Goal: Task Accomplishment & Management: Use online tool/utility

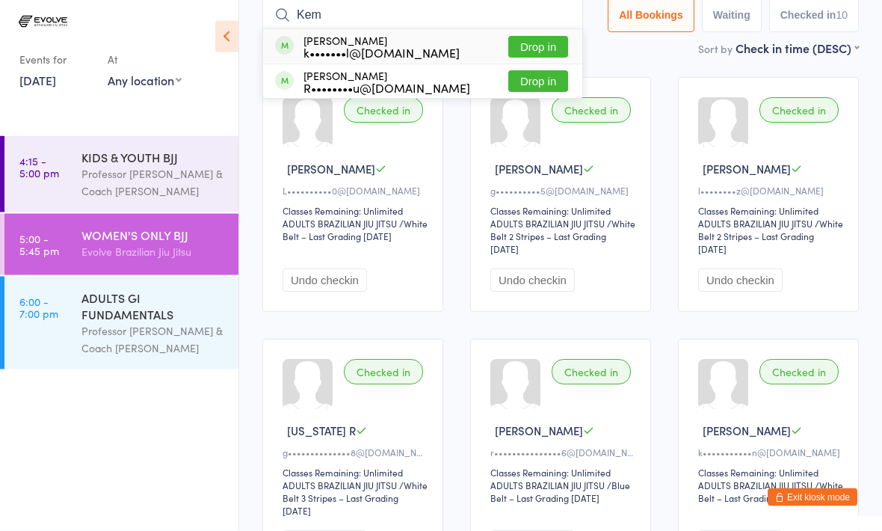
type input "Kem"
click at [541, 48] on button "Drop in" at bounding box center [539, 48] width 60 height 22
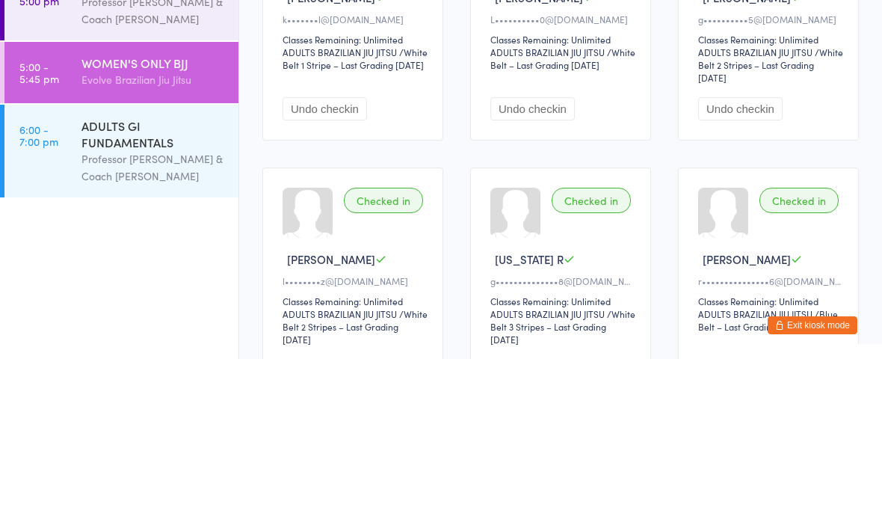
click at [156, 322] on div "Professor [PERSON_NAME] & Coach [PERSON_NAME]" at bounding box center [154, 339] width 144 height 34
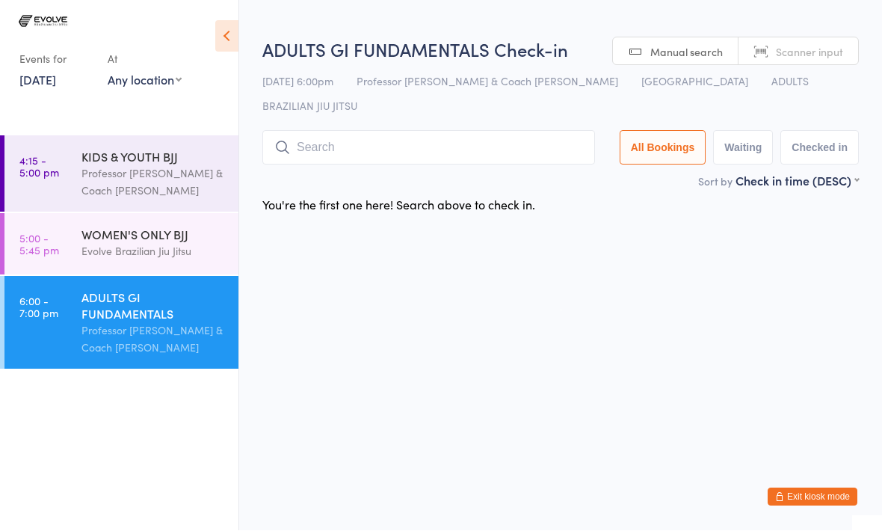
click at [447, 131] on input "search" at bounding box center [428, 148] width 333 height 34
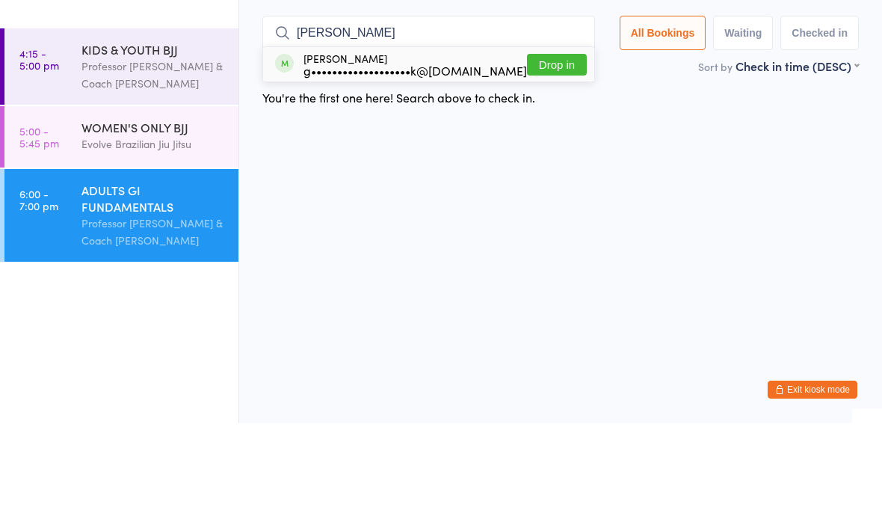
type input "[PERSON_NAME]"
click at [552, 162] on button "Drop in" at bounding box center [557, 173] width 60 height 22
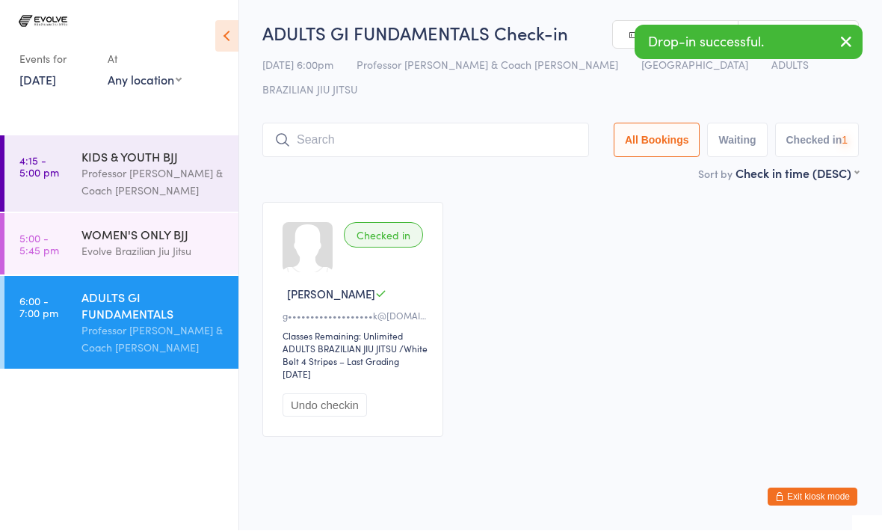
scroll to position [1, 0]
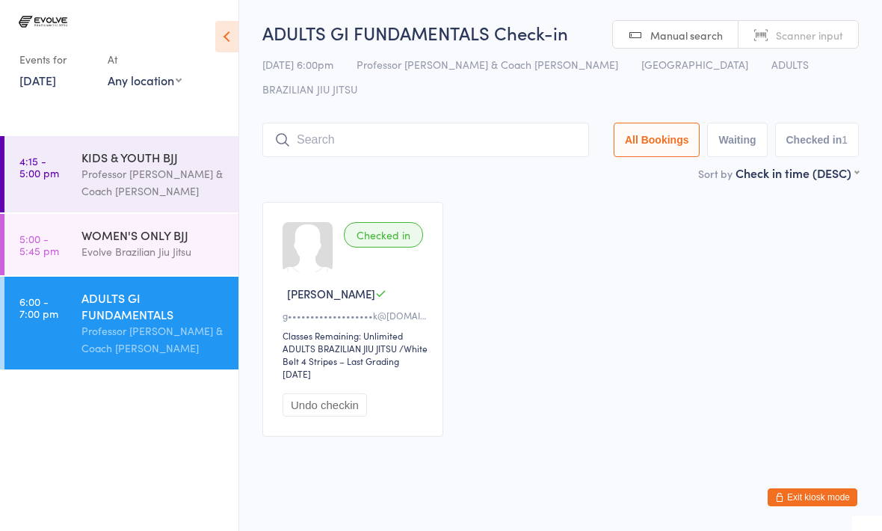
click at [369, 123] on input "search" at bounding box center [425, 140] width 327 height 34
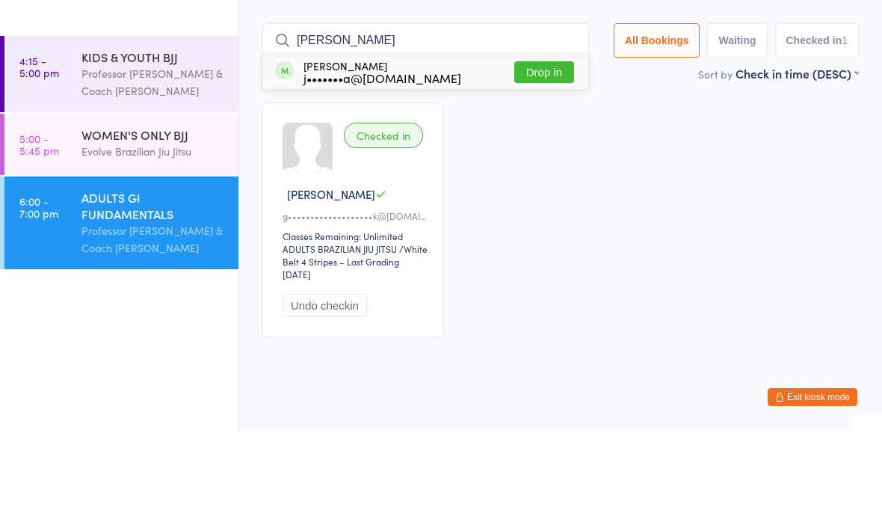
type input "[PERSON_NAME]"
click at [540, 162] on button "Drop in" at bounding box center [545, 173] width 60 height 22
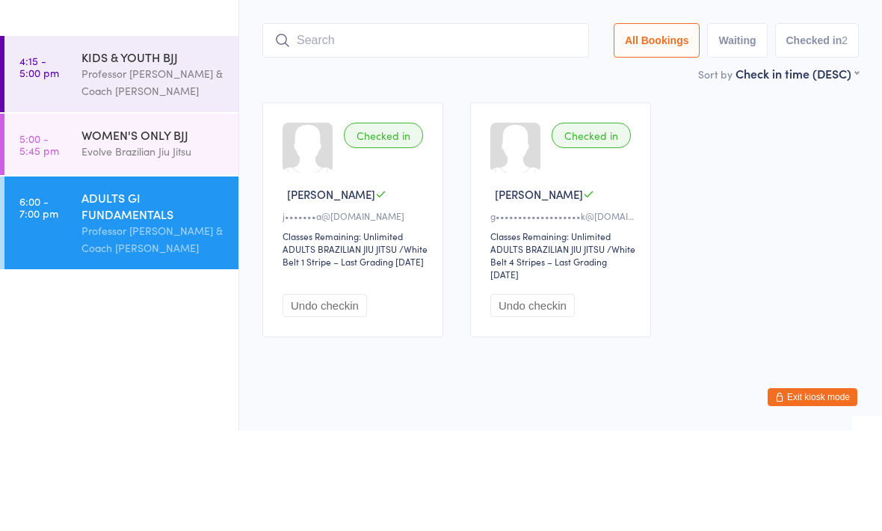
click at [737, 189] on div "Checked in [PERSON_NAME] P j•••••••a@[DOMAIN_NAME] Classes Remaining: Unlimited…" at bounding box center [561, 320] width 624 height 262
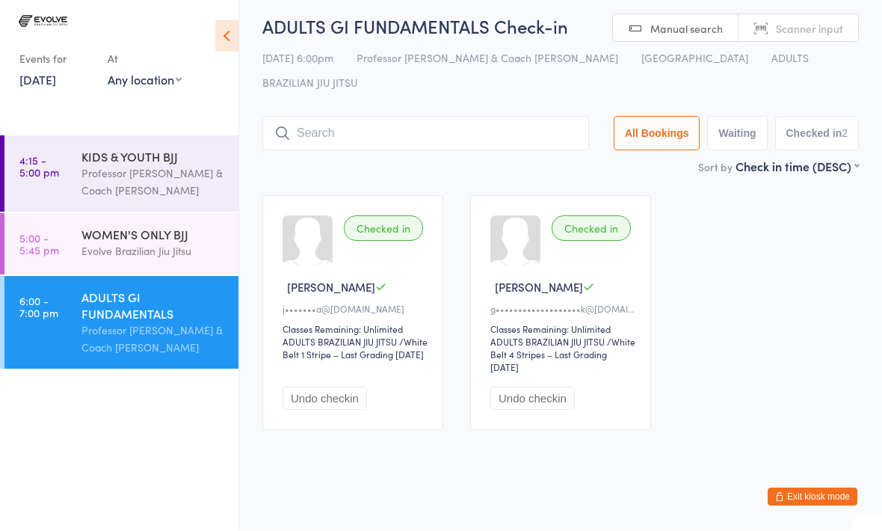
click at [142, 332] on div "Professor [PERSON_NAME] & Coach [PERSON_NAME]" at bounding box center [154, 339] width 144 height 34
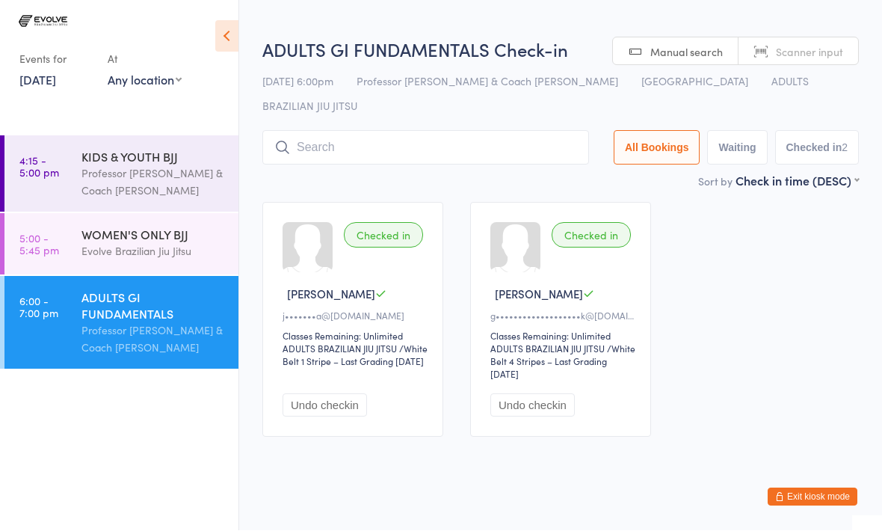
scroll to position [1, 0]
click at [384, 130] on input "search" at bounding box center [425, 147] width 327 height 34
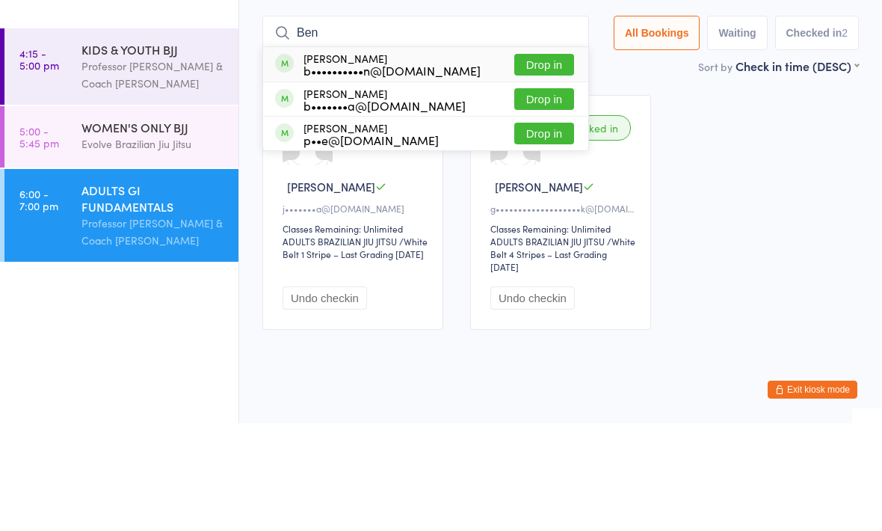
type input "Ben"
click at [527, 162] on button "Drop in" at bounding box center [545, 173] width 60 height 22
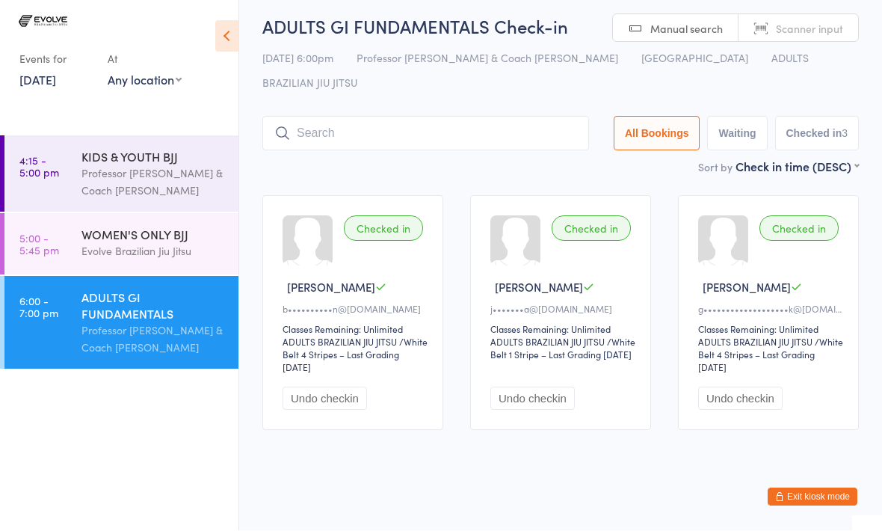
click at [387, 120] on input "search" at bounding box center [425, 134] width 327 height 34
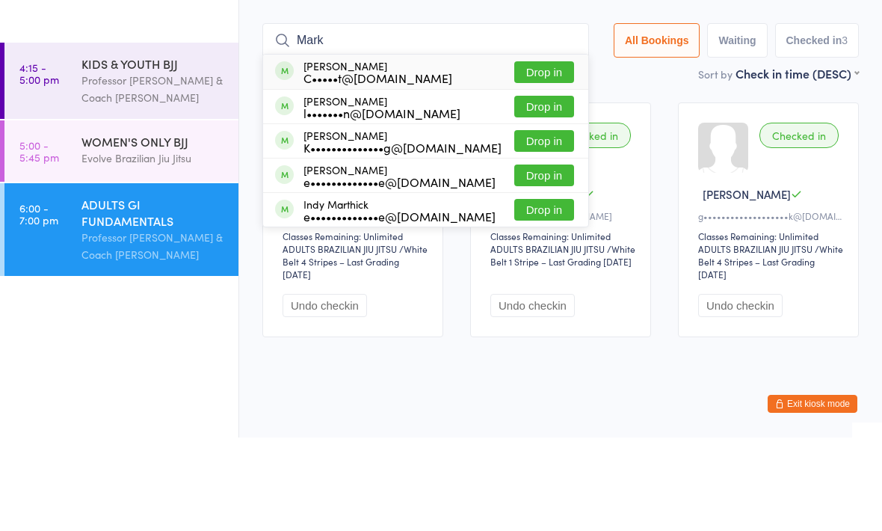
type input "Mark"
click at [535, 155] on button "Drop in" at bounding box center [545, 166] width 60 height 22
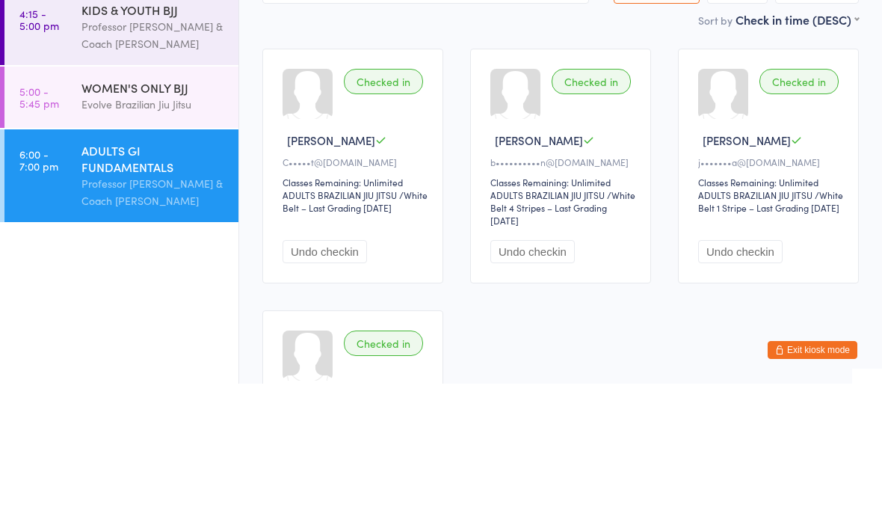
click at [147, 289] on div "ADULTS GI FUNDAMENTALS" at bounding box center [154, 305] width 144 height 33
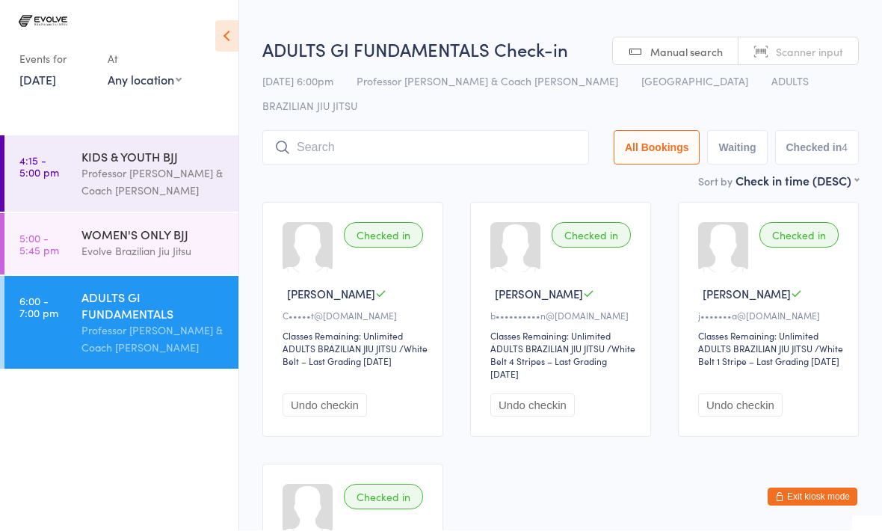
scroll to position [1, 0]
click at [409, 135] on input "search" at bounding box center [425, 147] width 327 height 34
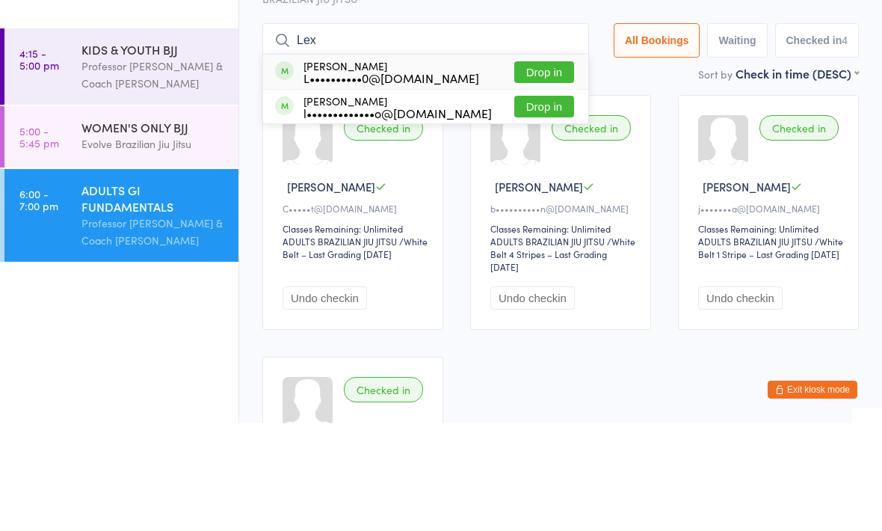
type input "Lex"
click at [537, 169] on button "Drop in" at bounding box center [545, 180] width 60 height 22
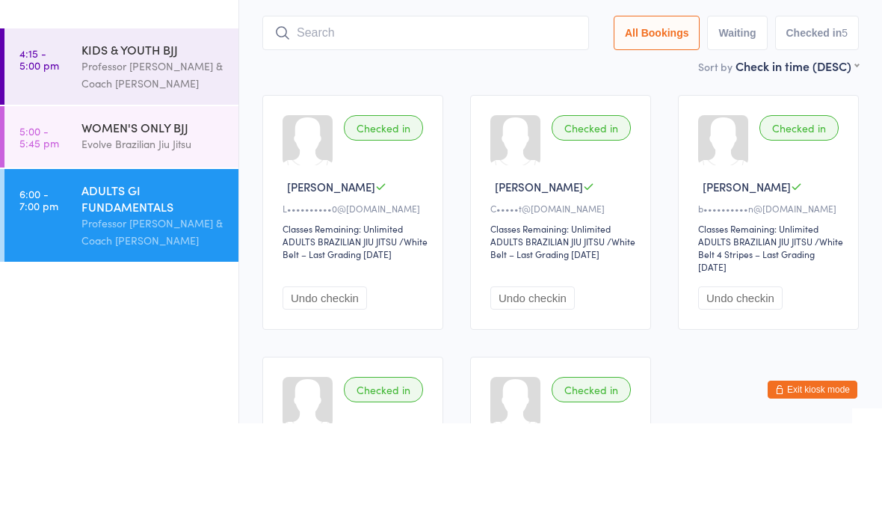
click at [141, 227] on div "WOMEN'S ONLY BJJ" at bounding box center [154, 235] width 144 height 16
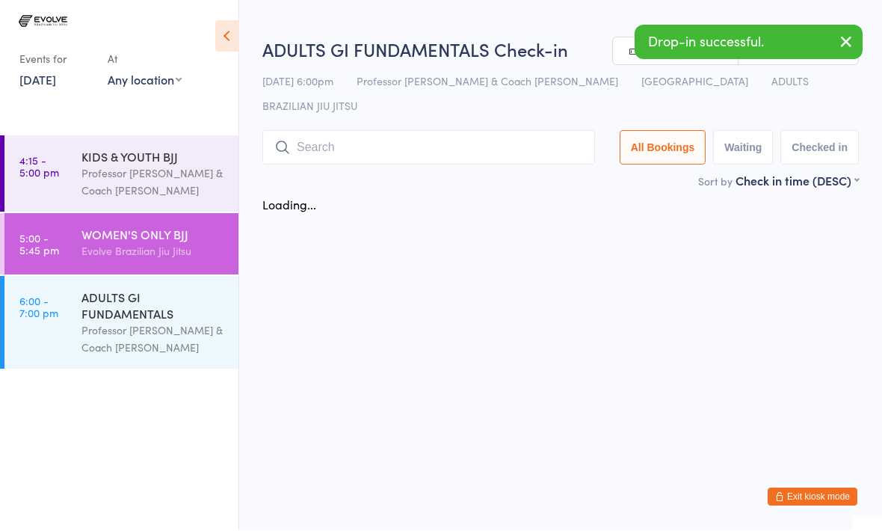
click at [142, 192] on div "Professor [PERSON_NAME] & Coach [PERSON_NAME]" at bounding box center [154, 182] width 144 height 34
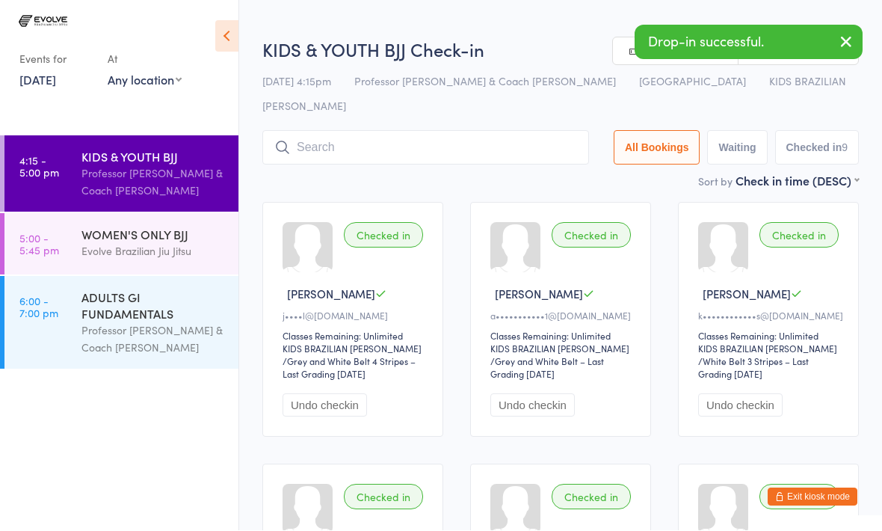
scroll to position [1, 0]
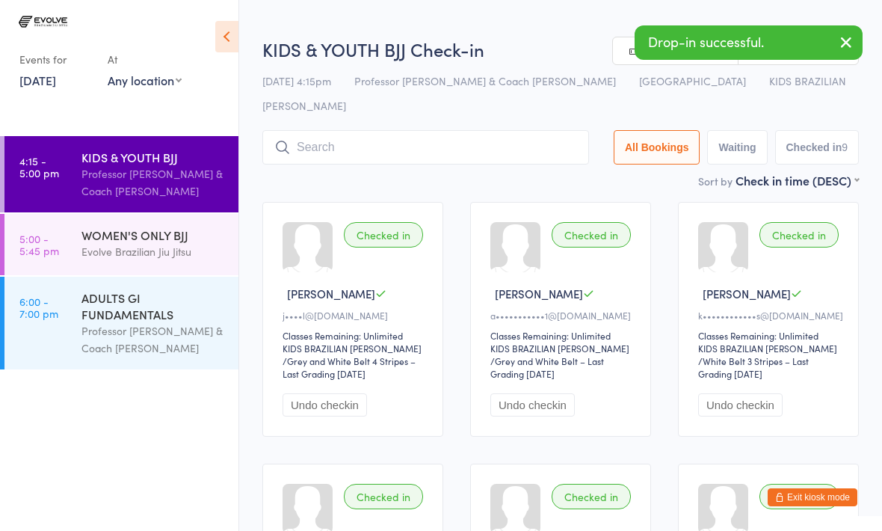
click at [150, 335] on div "Professor [PERSON_NAME] & Coach [PERSON_NAME]" at bounding box center [154, 339] width 144 height 34
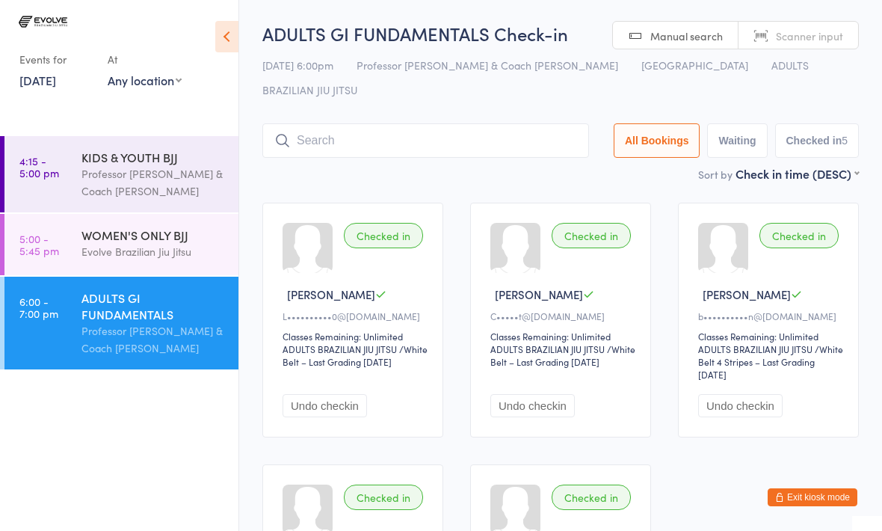
click at [371, 123] on input "search" at bounding box center [425, 140] width 327 height 34
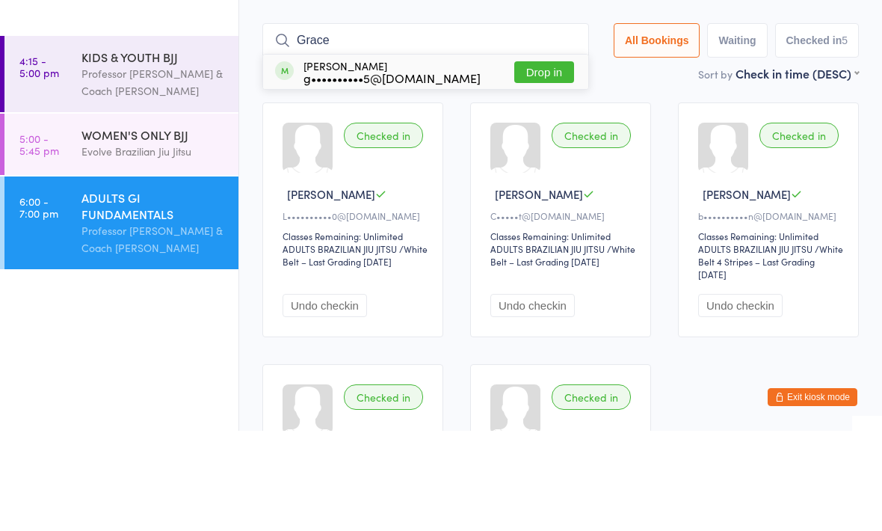
type input "Grace"
click at [515, 162] on button "Drop in" at bounding box center [545, 173] width 60 height 22
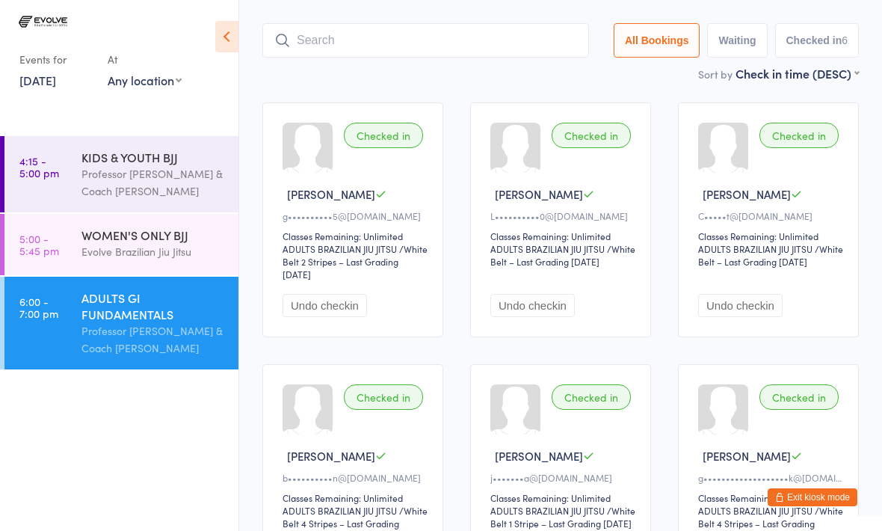
click at [369, 23] on input "search" at bounding box center [425, 40] width 327 height 34
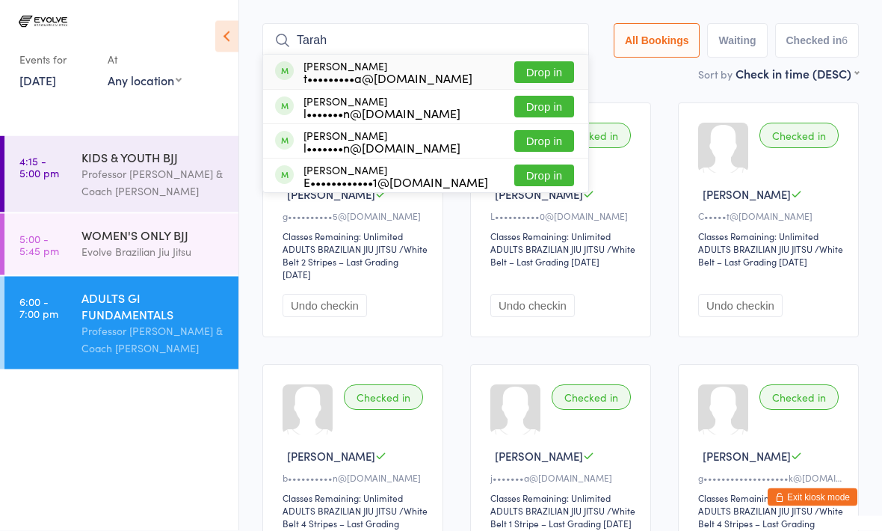
type input "Tarah"
click at [537, 62] on button "Drop in" at bounding box center [545, 73] width 60 height 22
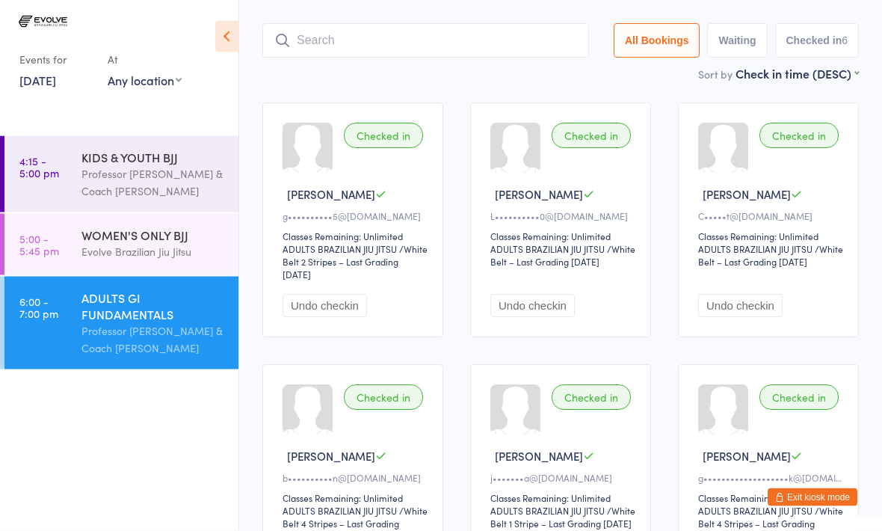
scroll to position [100, 0]
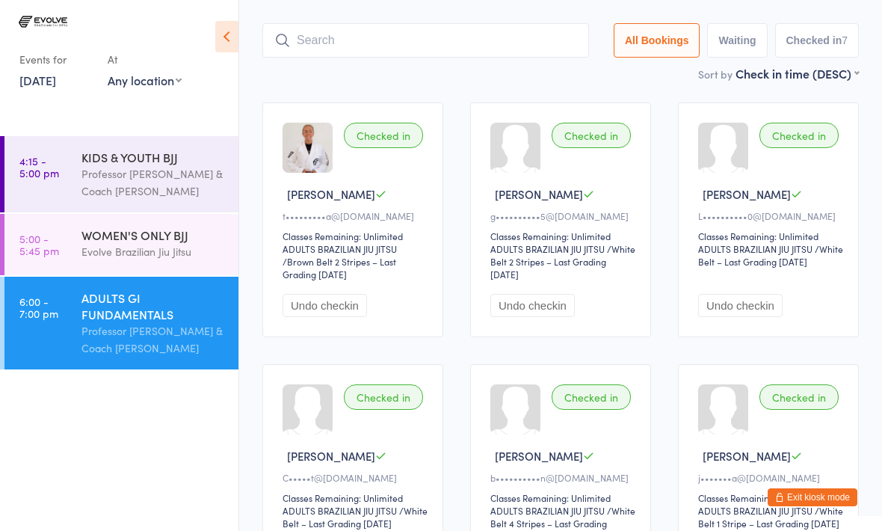
click at [323, 25] on input "search" at bounding box center [425, 40] width 327 height 34
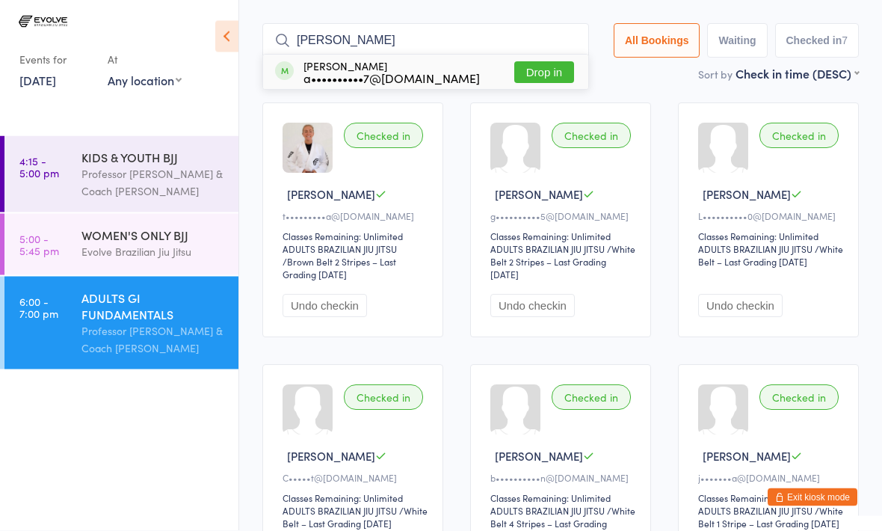
type input "[PERSON_NAME]"
click at [526, 62] on button "Drop in" at bounding box center [545, 73] width 60 height 22
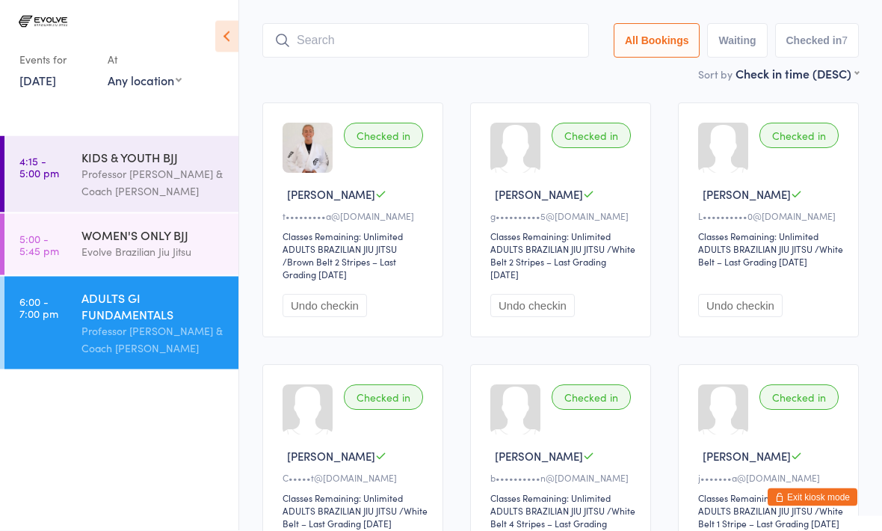
scroll to position [100, 0]
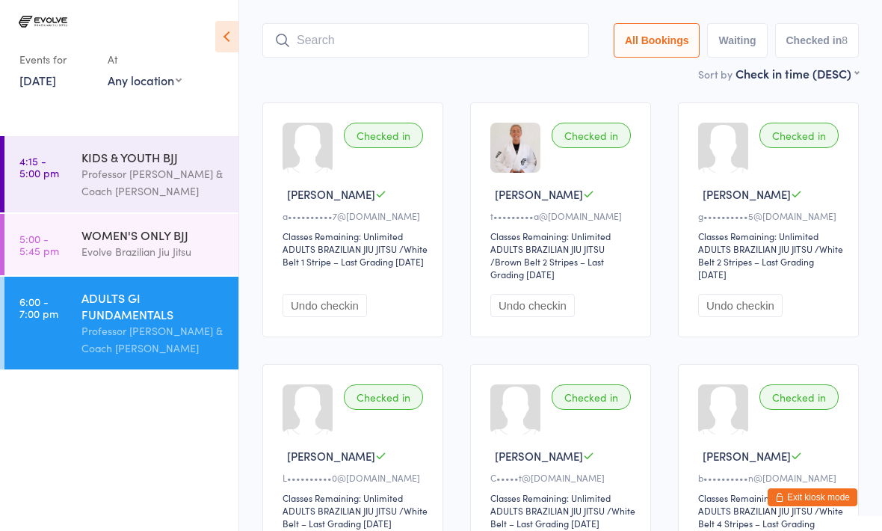
click at [328, 31] on input "search" at bounding box center [425, 40] width 327 height 34
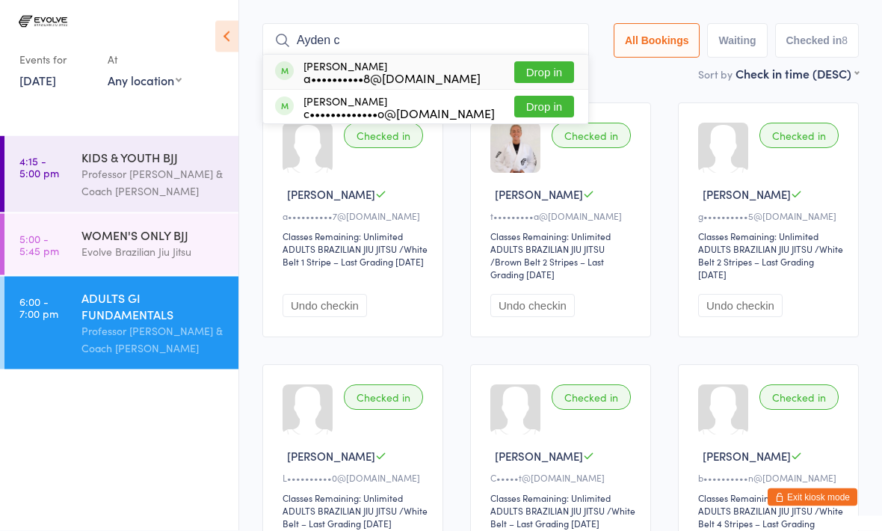
type input "Ayden c"
click at [343, 73] on div "a••••••••••8@[DOMAIN_NAME]" at bounding box center [392, 79] width 177 height 12
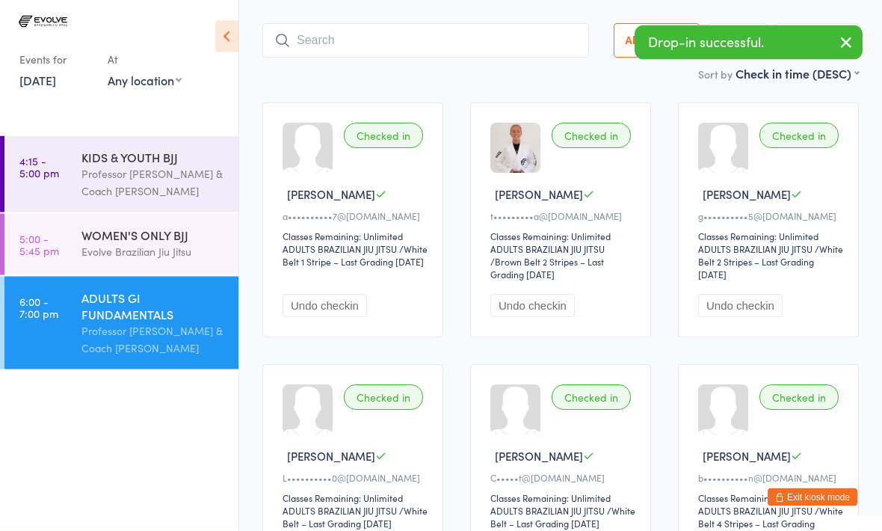
scroll to position [100, 0]
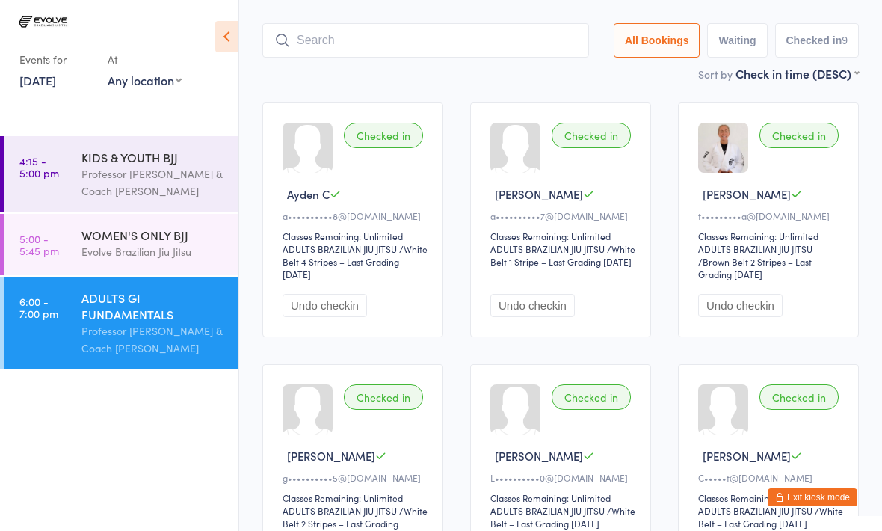
click at [303, 23] on input "search" at bounding box center [425, 40] width 327 height 34
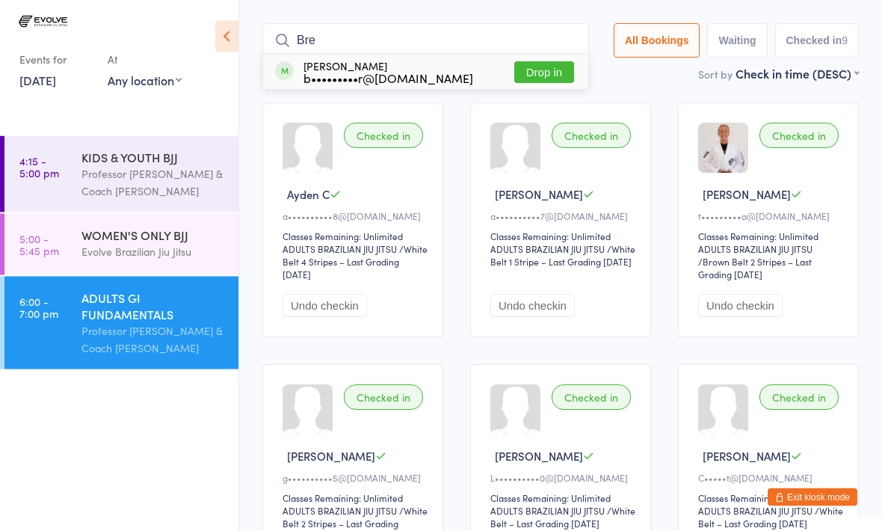
type input "Bre"
click at [537, 62] on button "Drop in" at bounding box center [545, 73] width 60 height 22
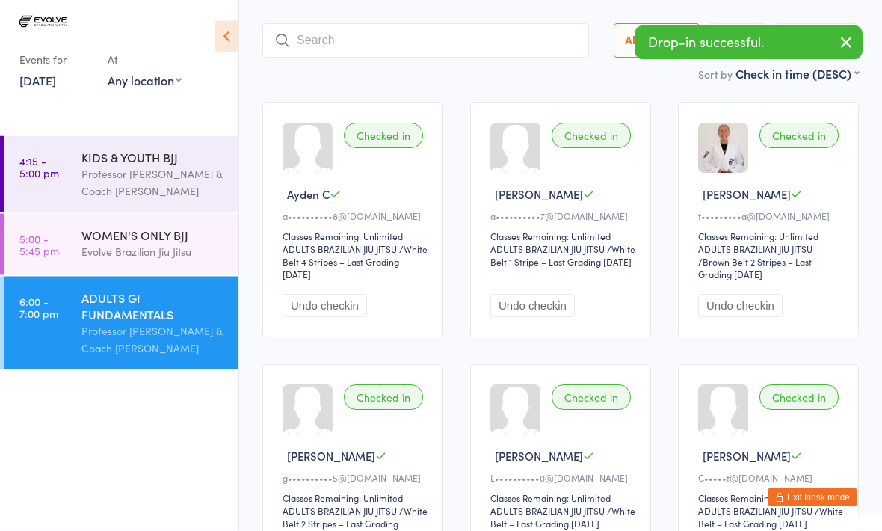
scroll to position [100, 0]
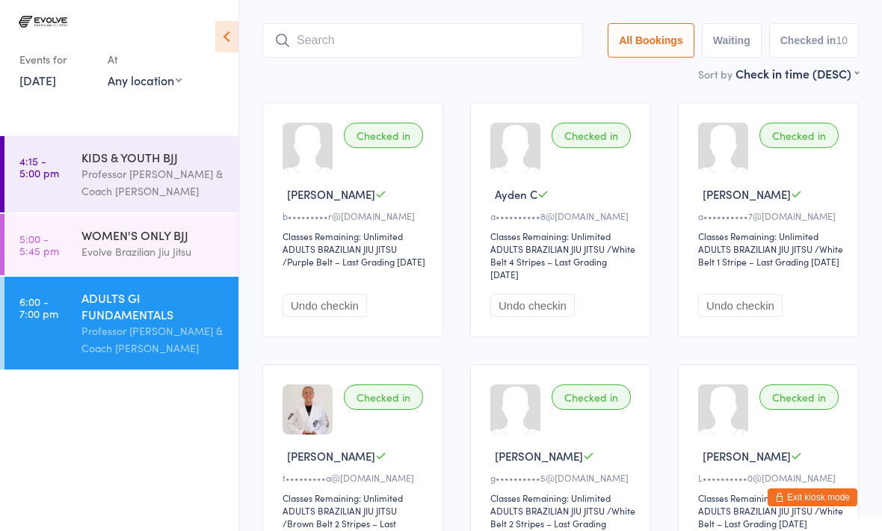
click at [343, 26] on input "search" at bounding box center [422, 40] width 321 height 34
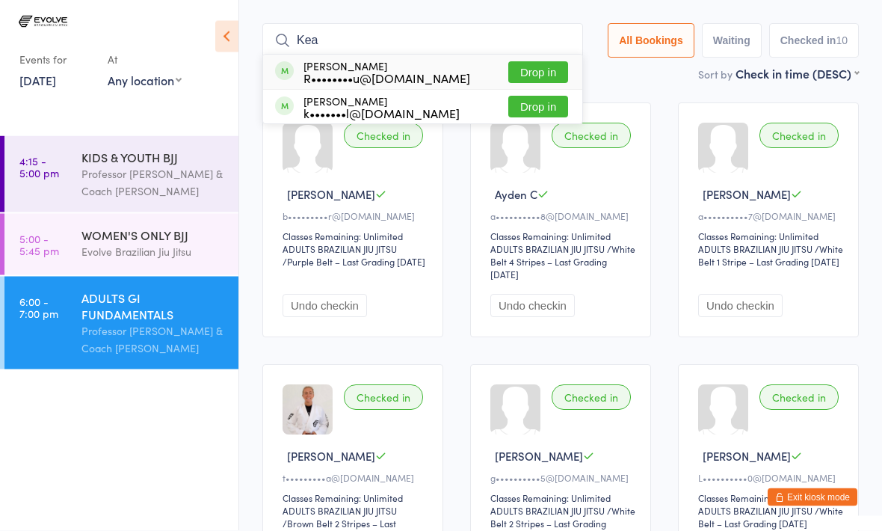
type input "Kea"
click at [509, 62] on button "Drop in" at bounding box center [539, 73] width 60 height 22
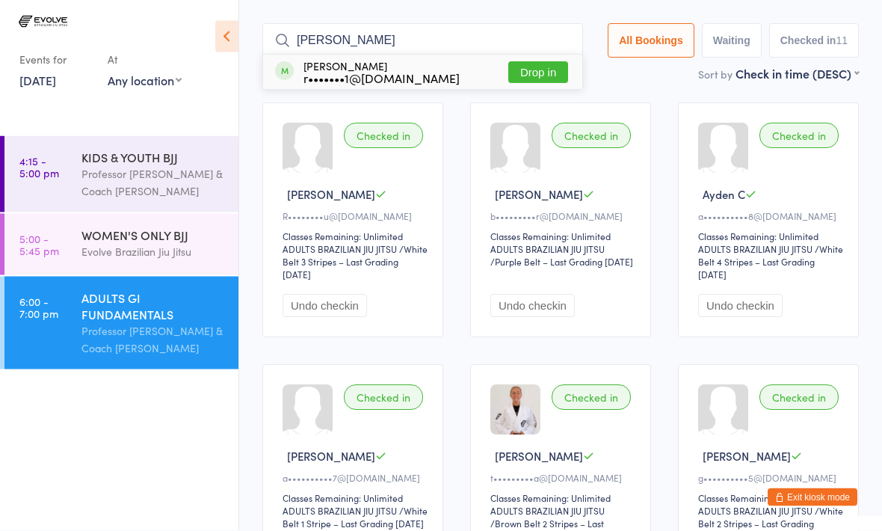
type input "[PERSON_NAME]"
click at [532, 62] on button "Drop in" at bounding box center [539, 73] width 60 height 22
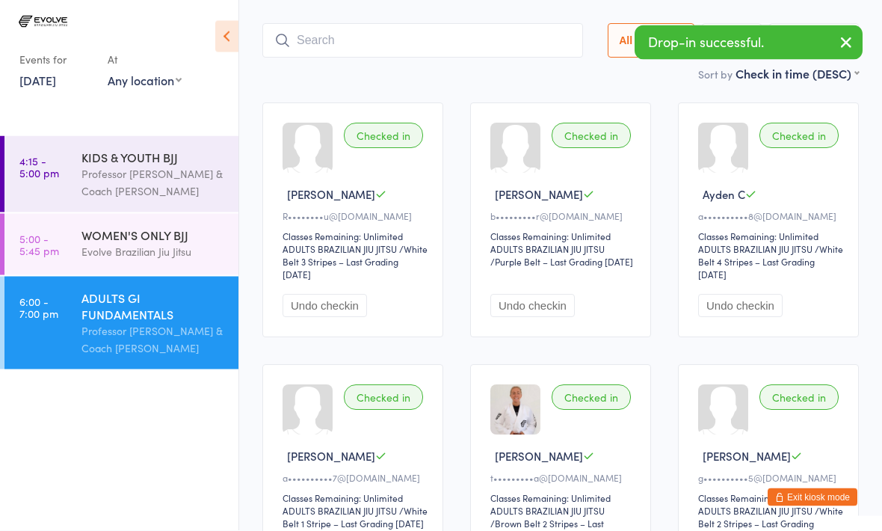
scroll to position [100, 0]
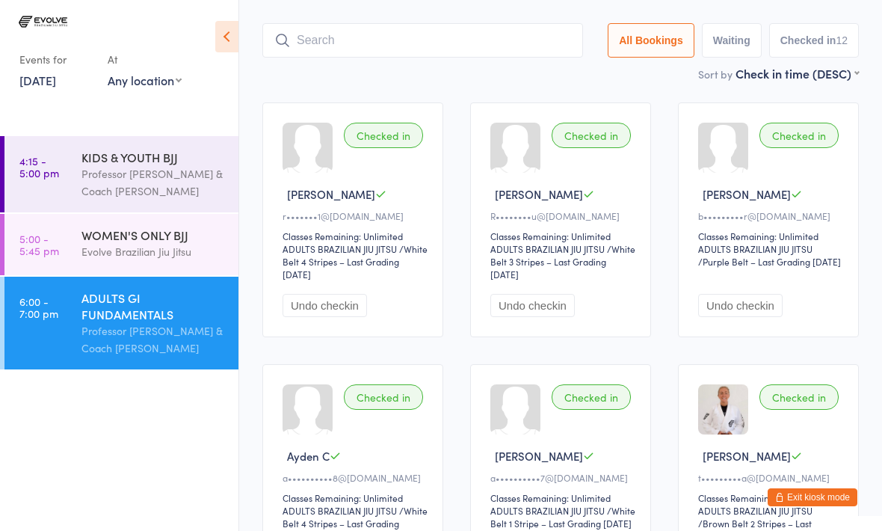
click at [336, 31] on input "search" at bounding box center [422, 40] width 321 height 34
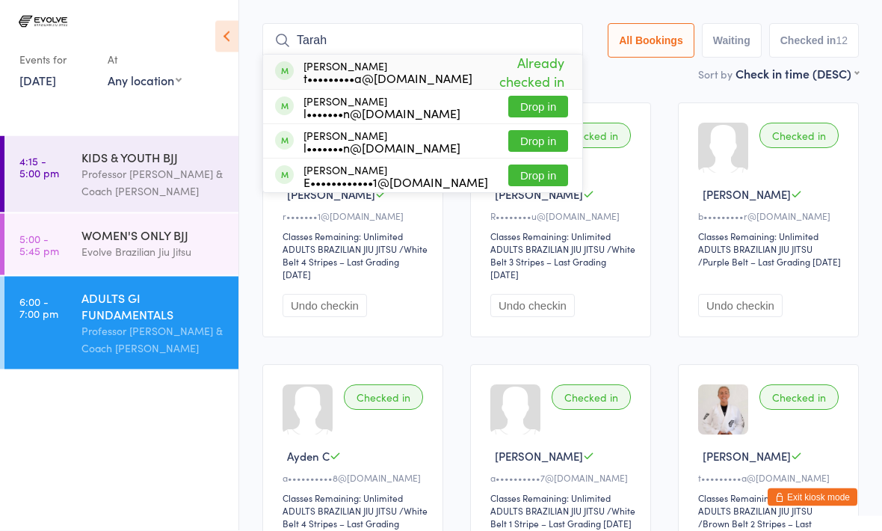
type input "Tarah"
click at [369, 61] on div "[PERSON_NAME] t•••••••••a@[DOMAIN_NAME]" at bounding box center [388, 73] width 169 height 24
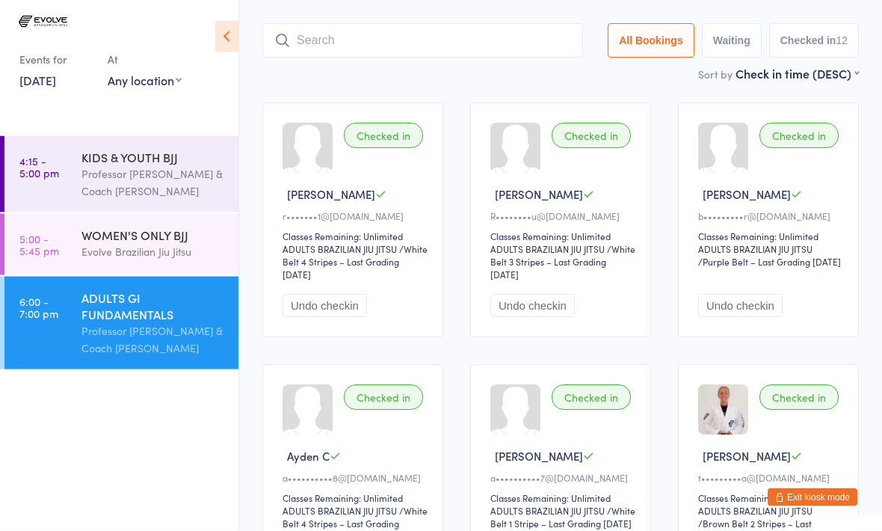
scroll to position [100, 0]
